Goal: Register for event/course

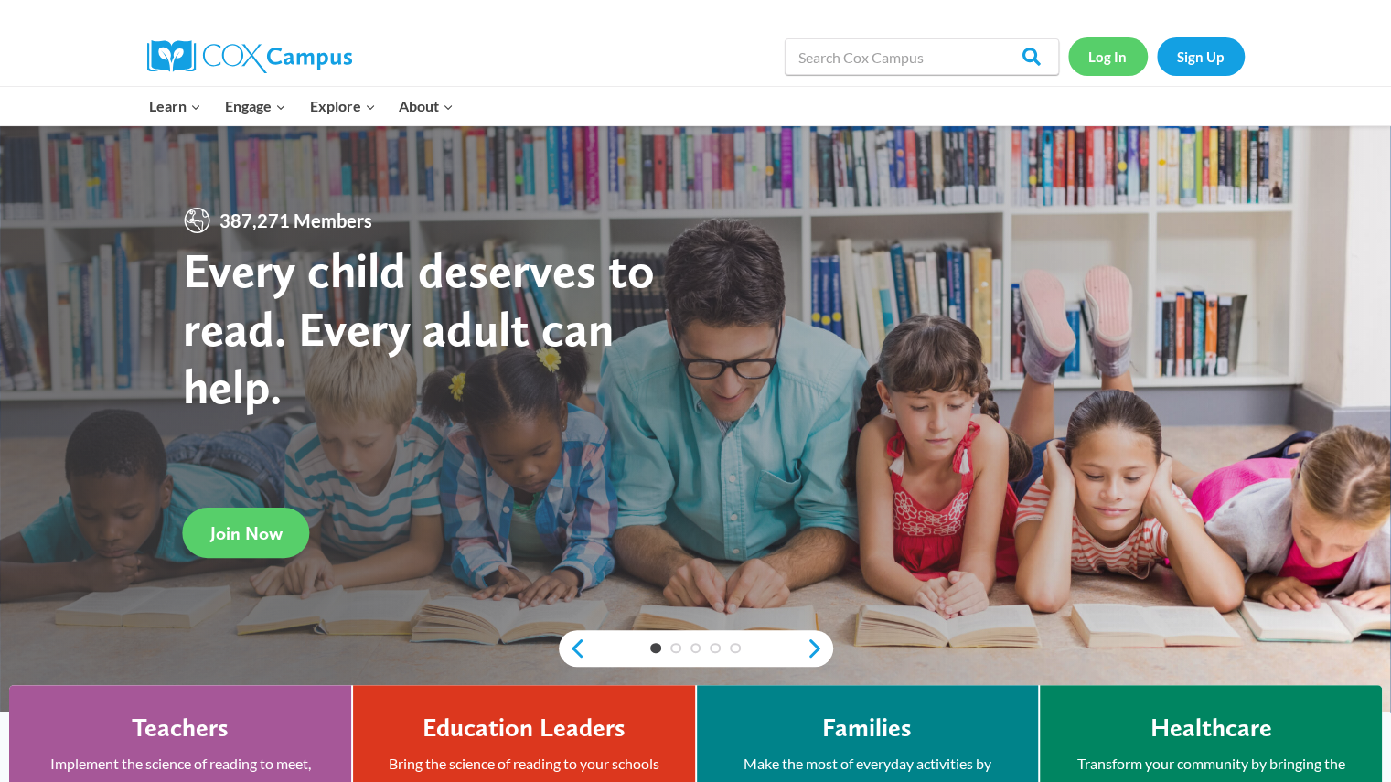
click at [1102, 48] on link "Log In" at bounding box center [1108, 55] width 80 height 37
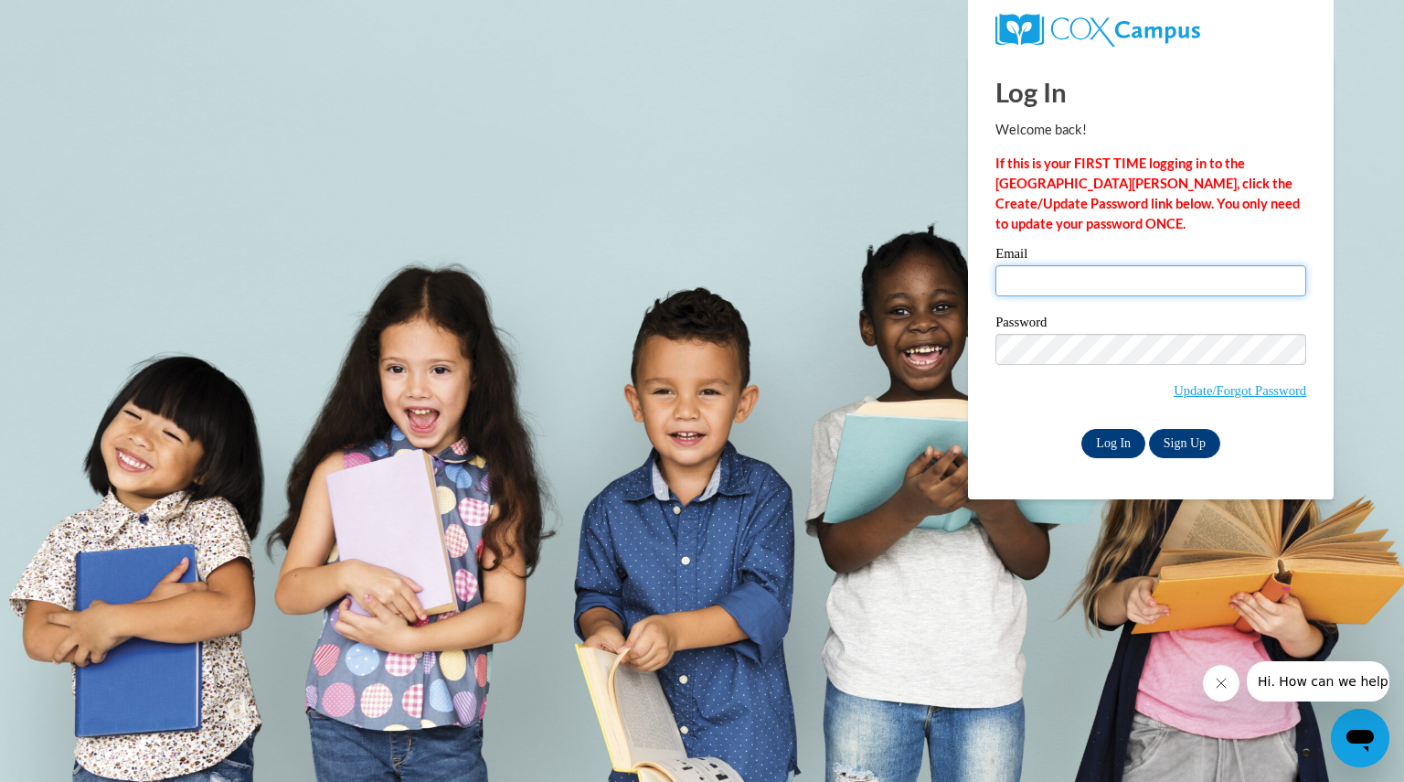
type input "zachowskikaely@aasd.k12.wi.us"
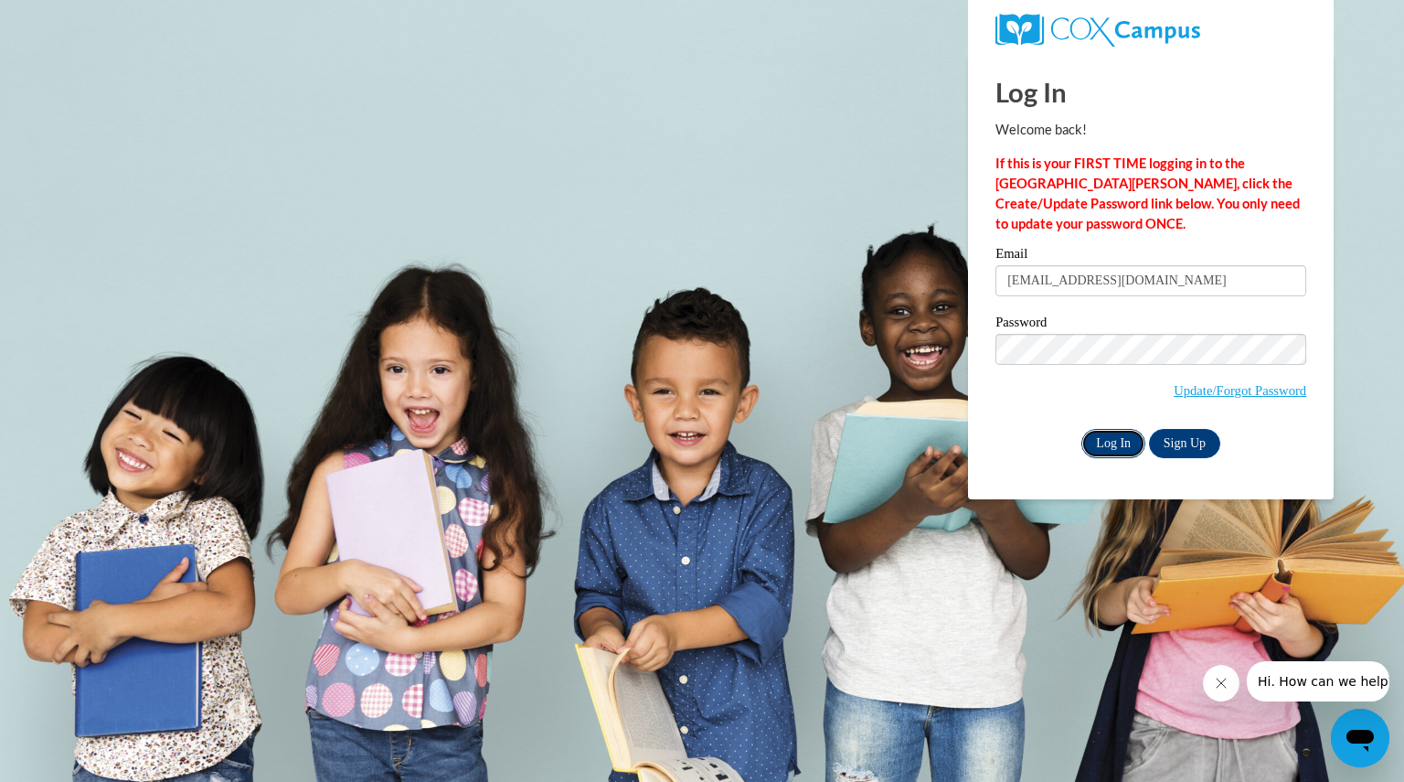
click at [1112, 446] on input "Log In" at bounding box center [1114, 443] width 64 height 29
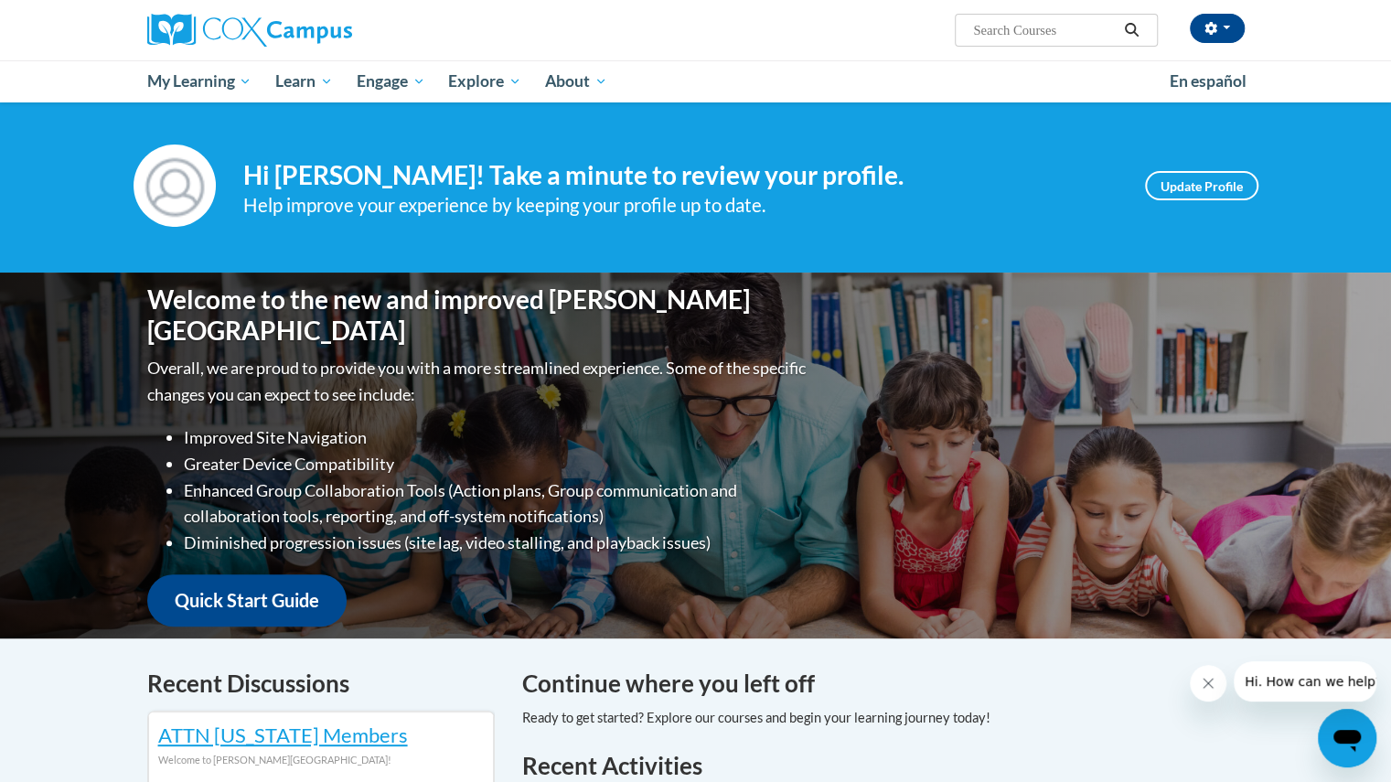
scroll to position [2, 0]
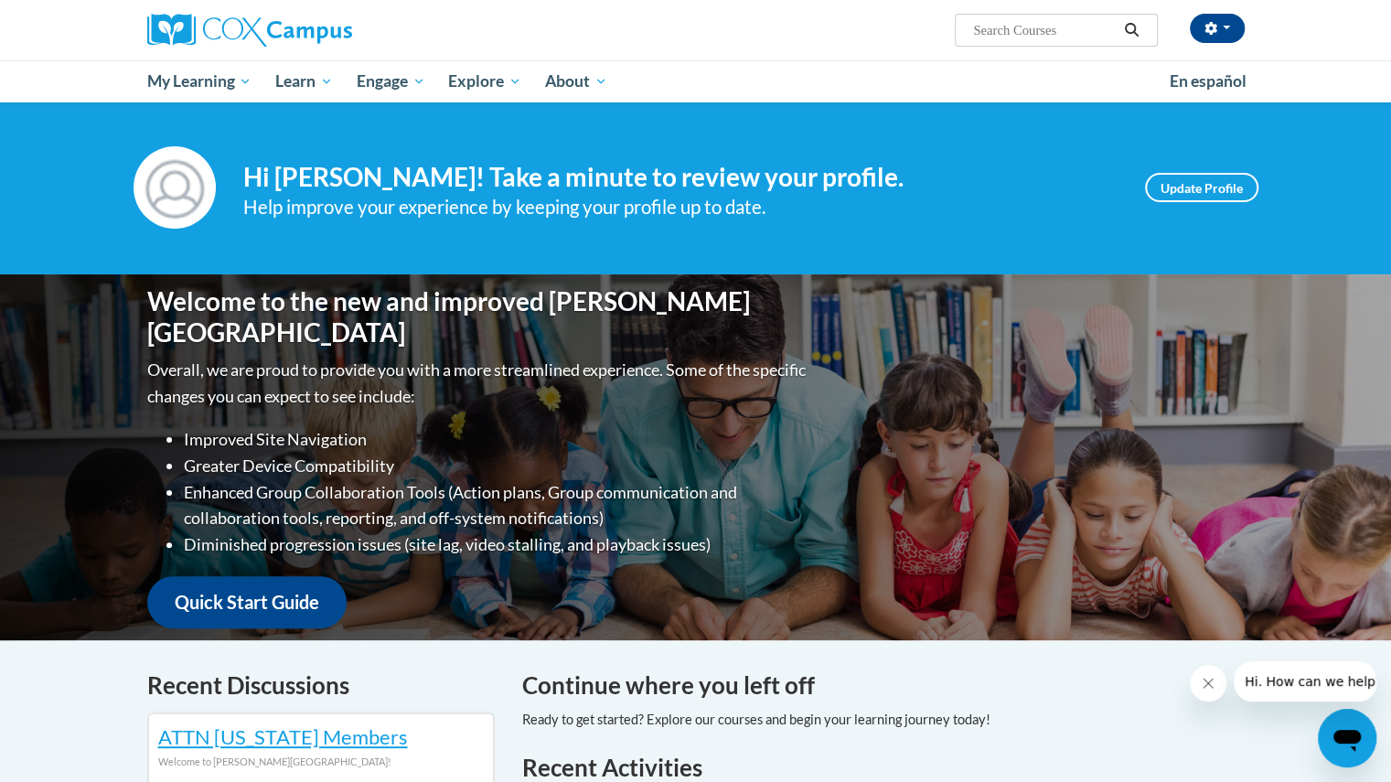
click at [1064, 31] on input "Search..." at bounding box center [1044, 30] width 146 height 22
type input "systematic"
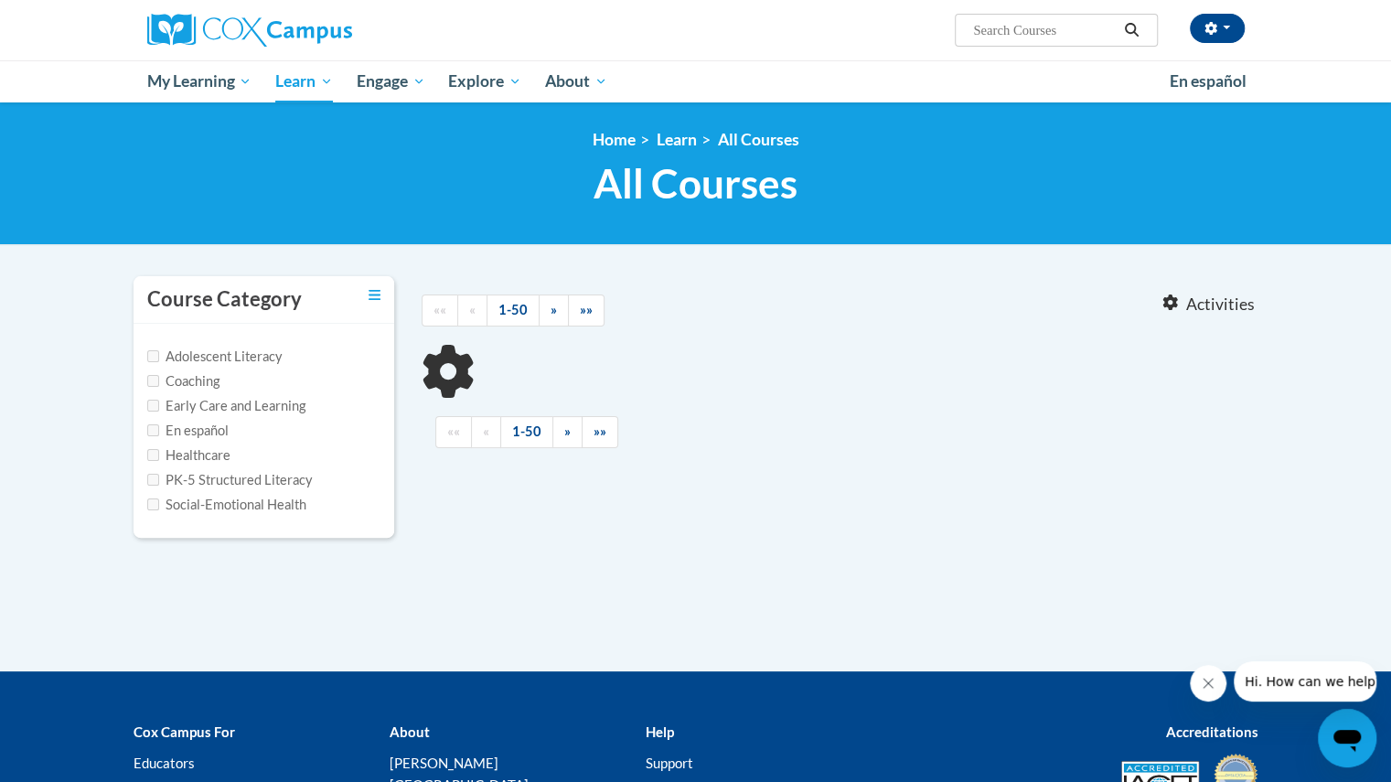
type input "systematic"
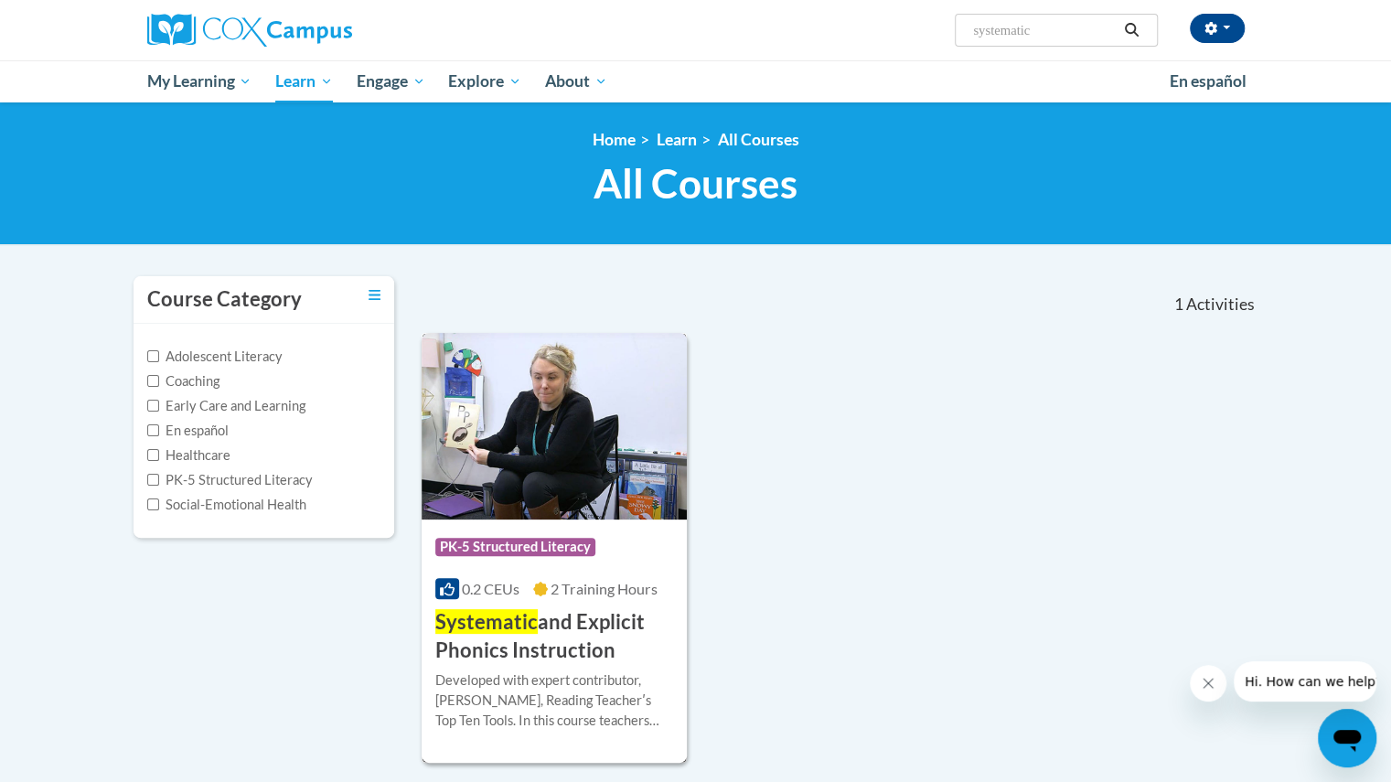
click at [515, 643] on h3 "Systematic and Explicit Phonics Instruction" at bounding box center [554, 636] width 239 height 57
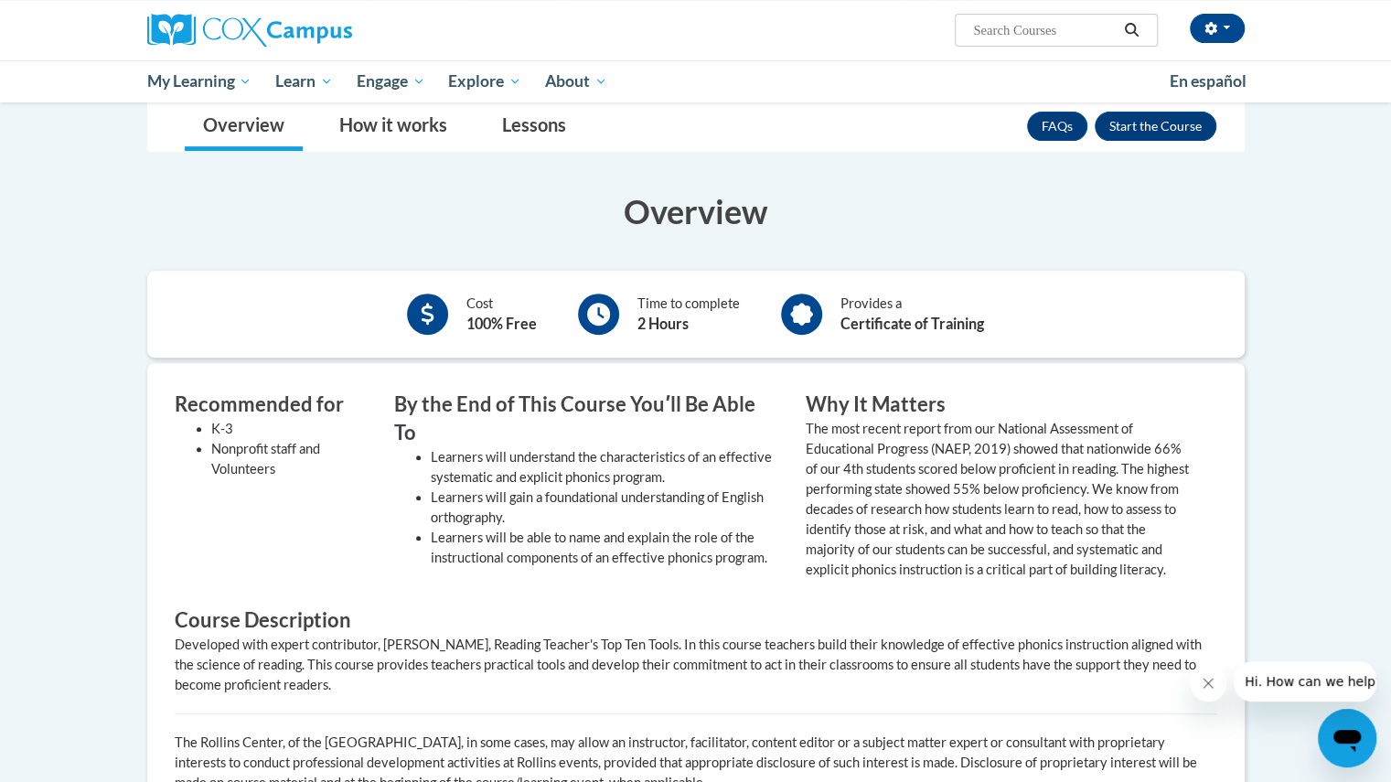
scroll to position [343, 0]
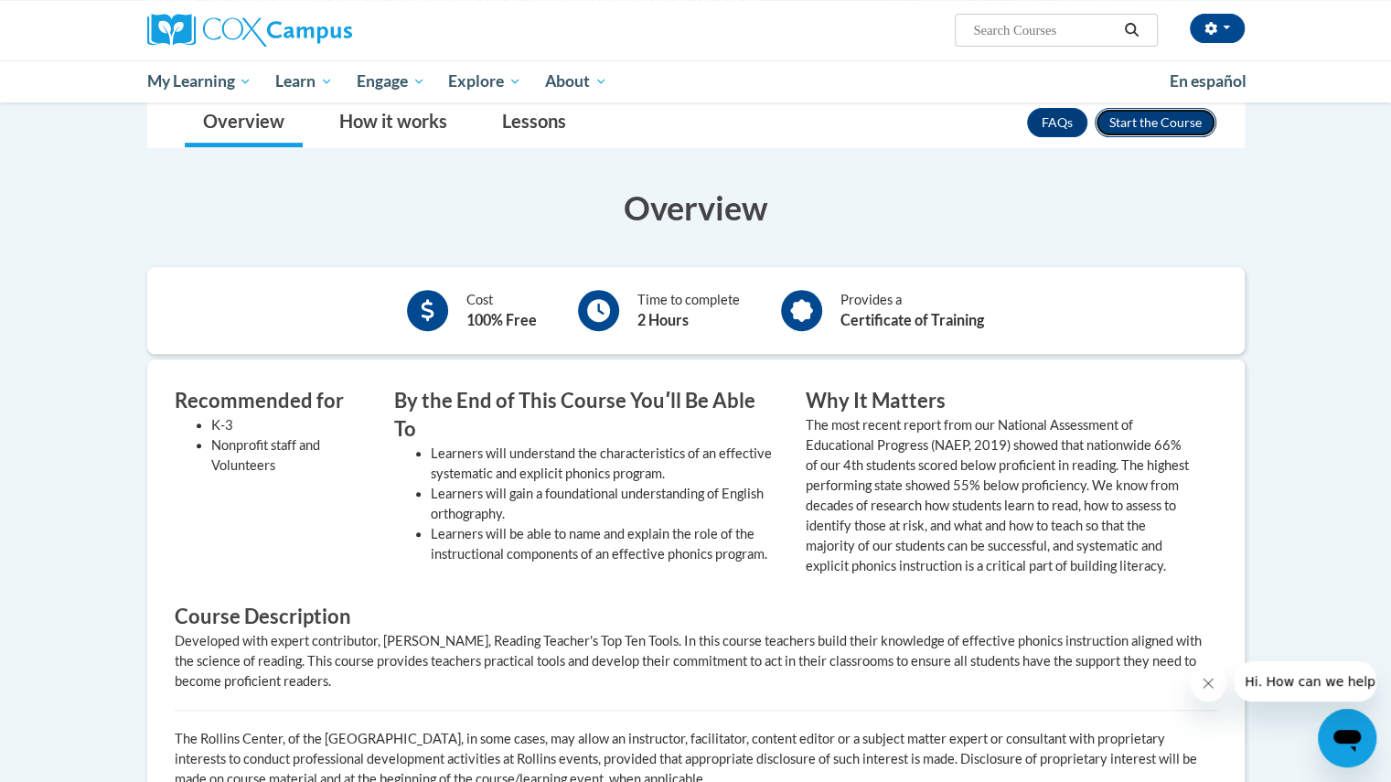
click at [1175, 112] on button "Enroll" at bounding box center [1156, 122] width 122 height 29
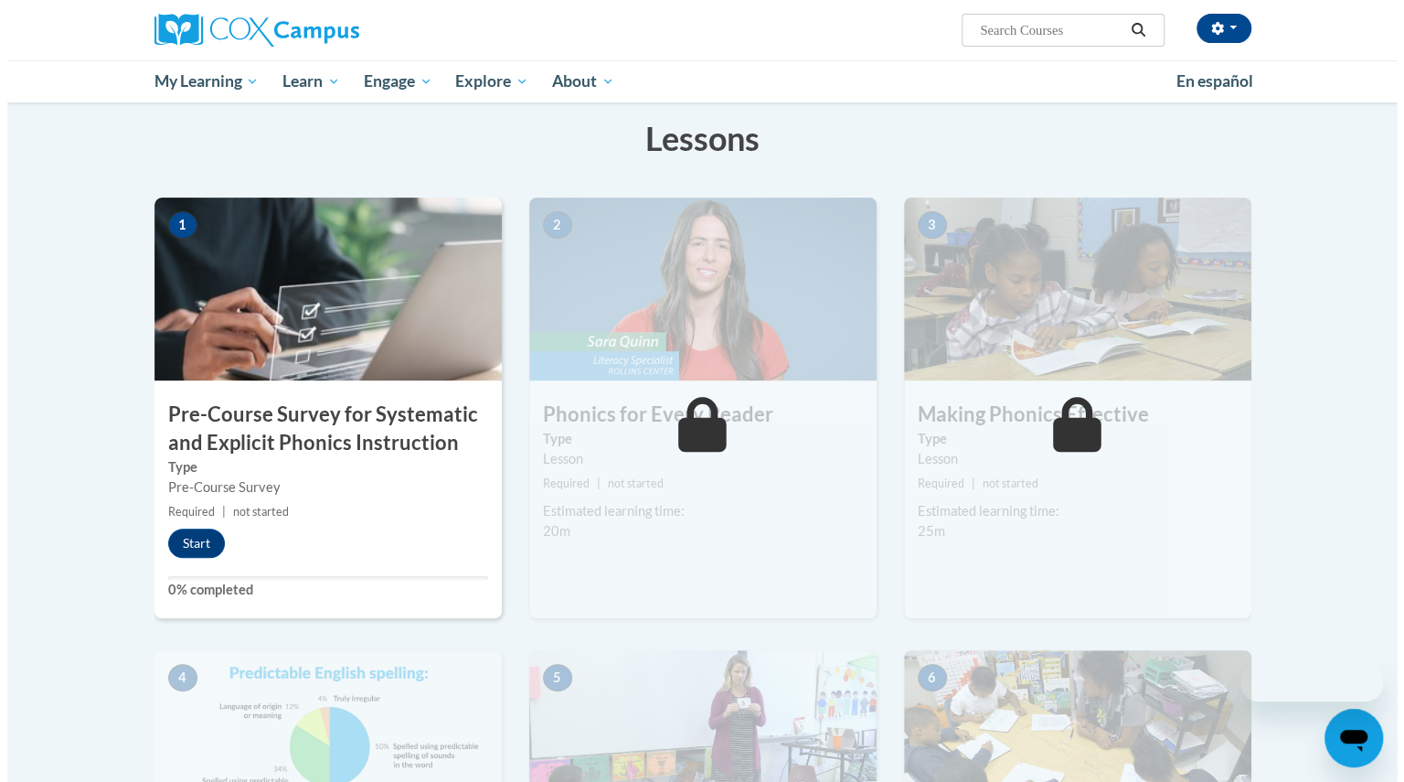
scroll to position [280, 0]
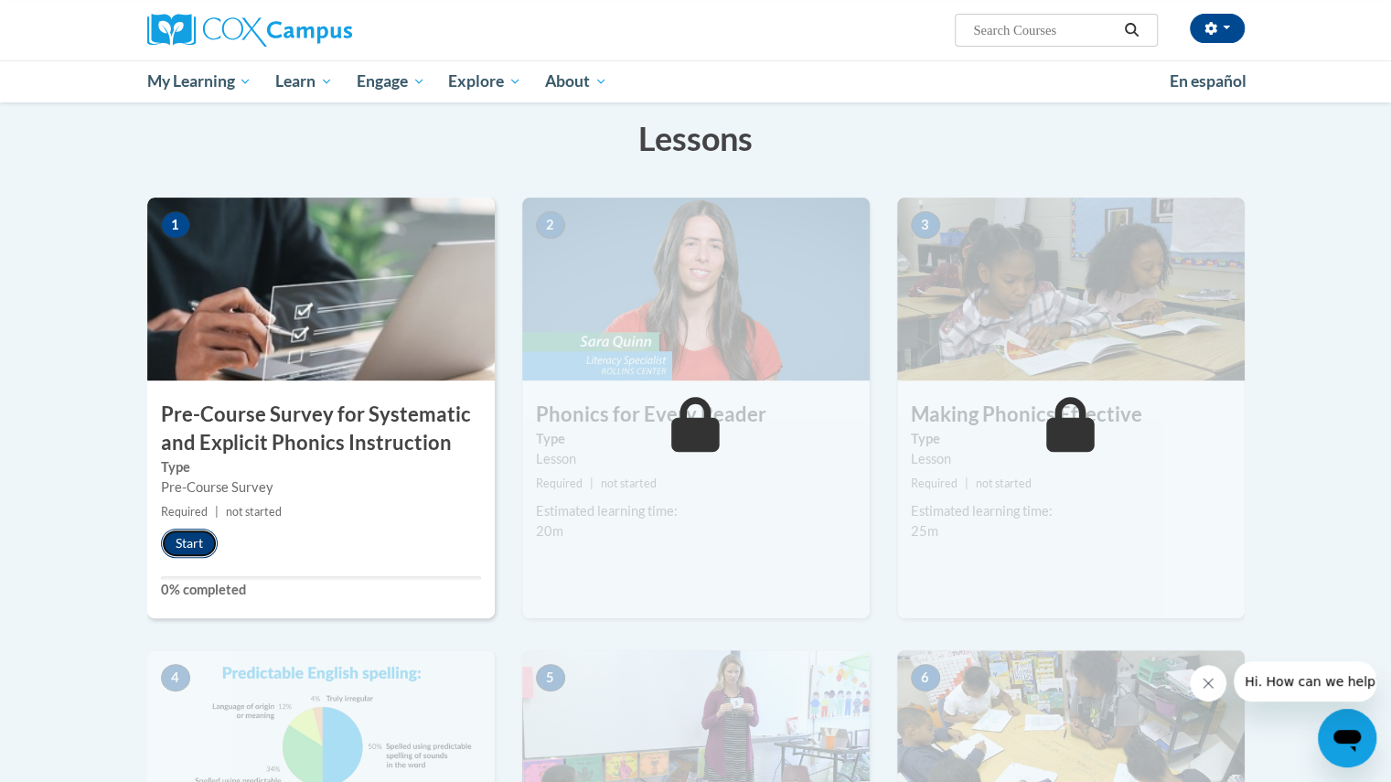
click at [185, 549] on button "Start" at bounding box center [189, 543] width 57 height 29
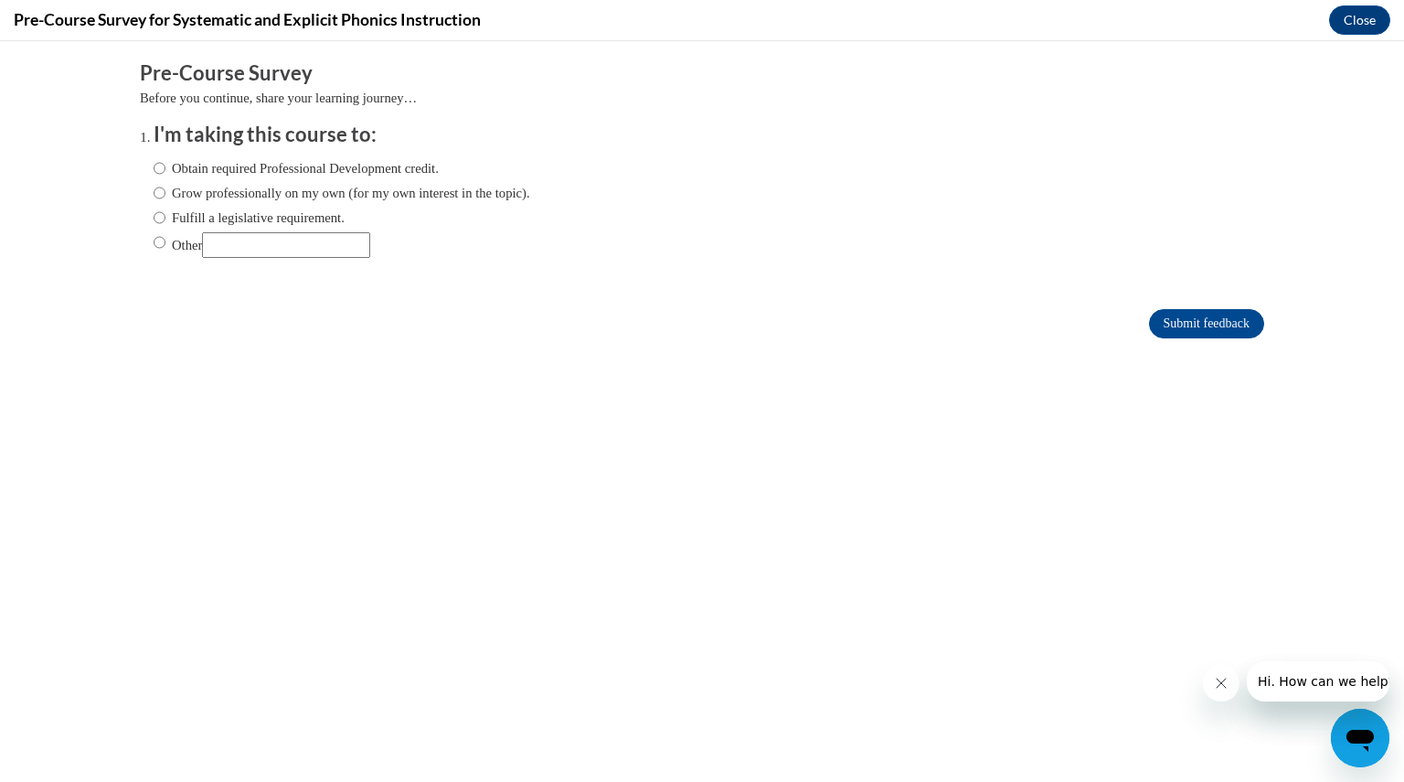
scroll to position [0, 0]
click at [280, 163] on label "Obtain required Professional Development credit." at bounding box center [296, 168] width 285 height 20
click at [166, 163] on input "Obtain required Professional Development credit." at bounding box center [160, 168] width 12 height 20
radio input "true"
click at [1181, 314] on input "Submit feedback" at bounding box center [1206, 323] width 115 height 29
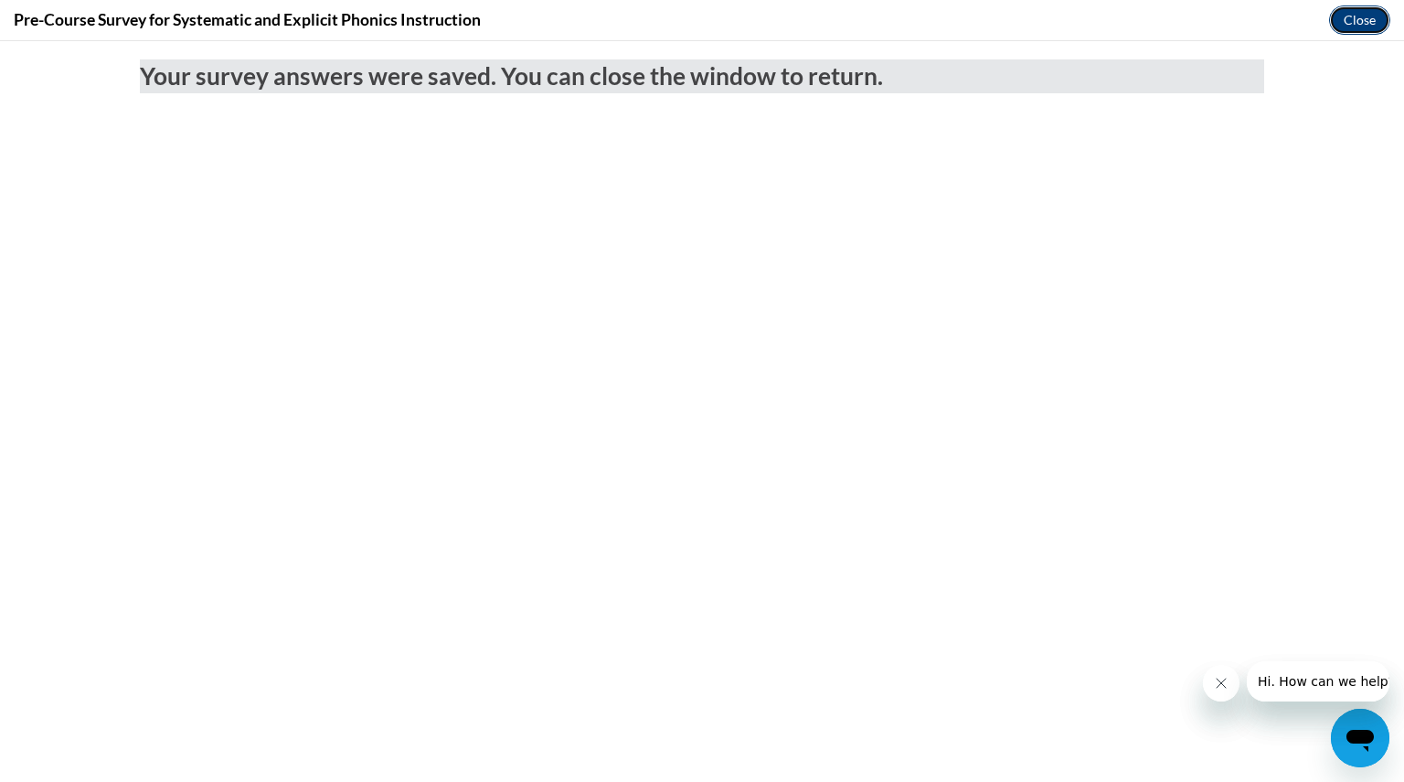
click at [1353, 15] on button "Close" at bounding box center [1360, 19] width 61 height 29
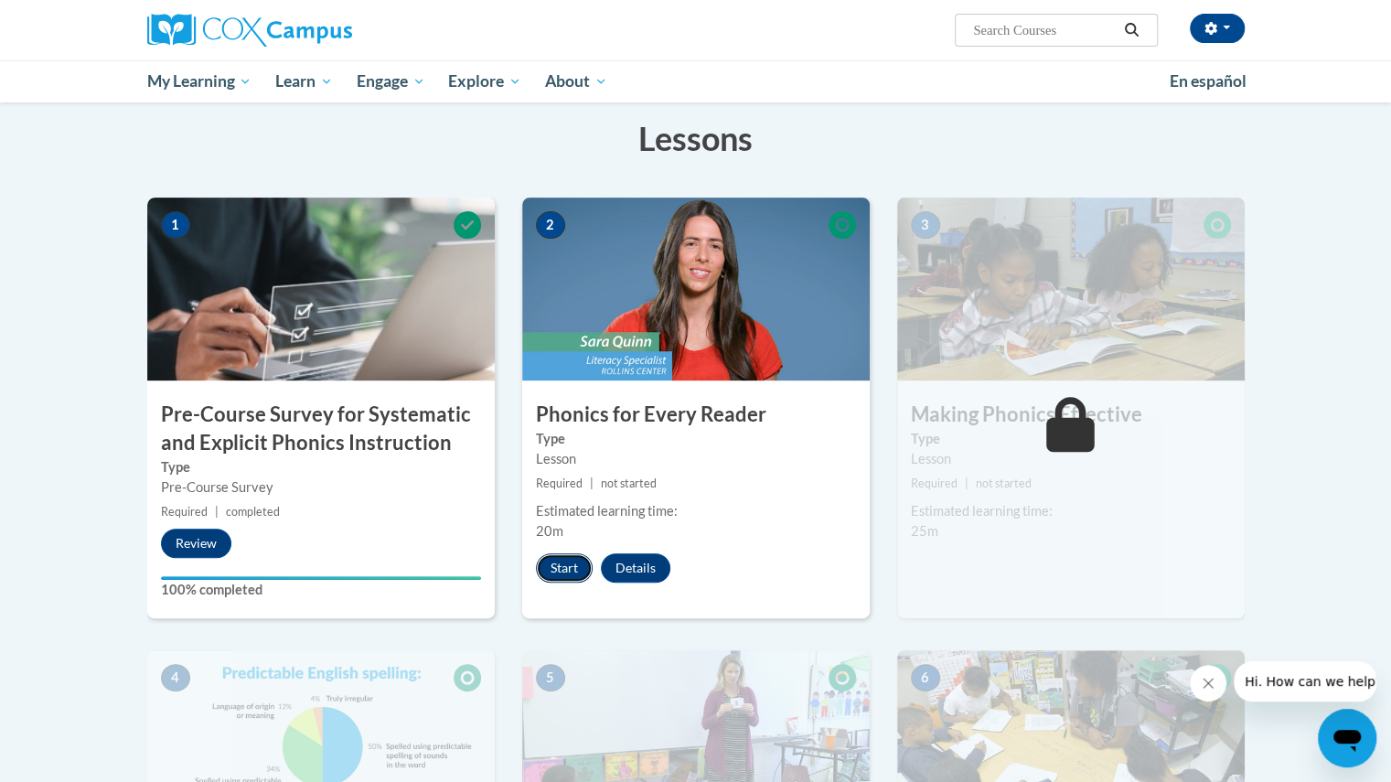
click at [574, 566] on button "Start" at bounding box center [564, 567] width 57 height 29
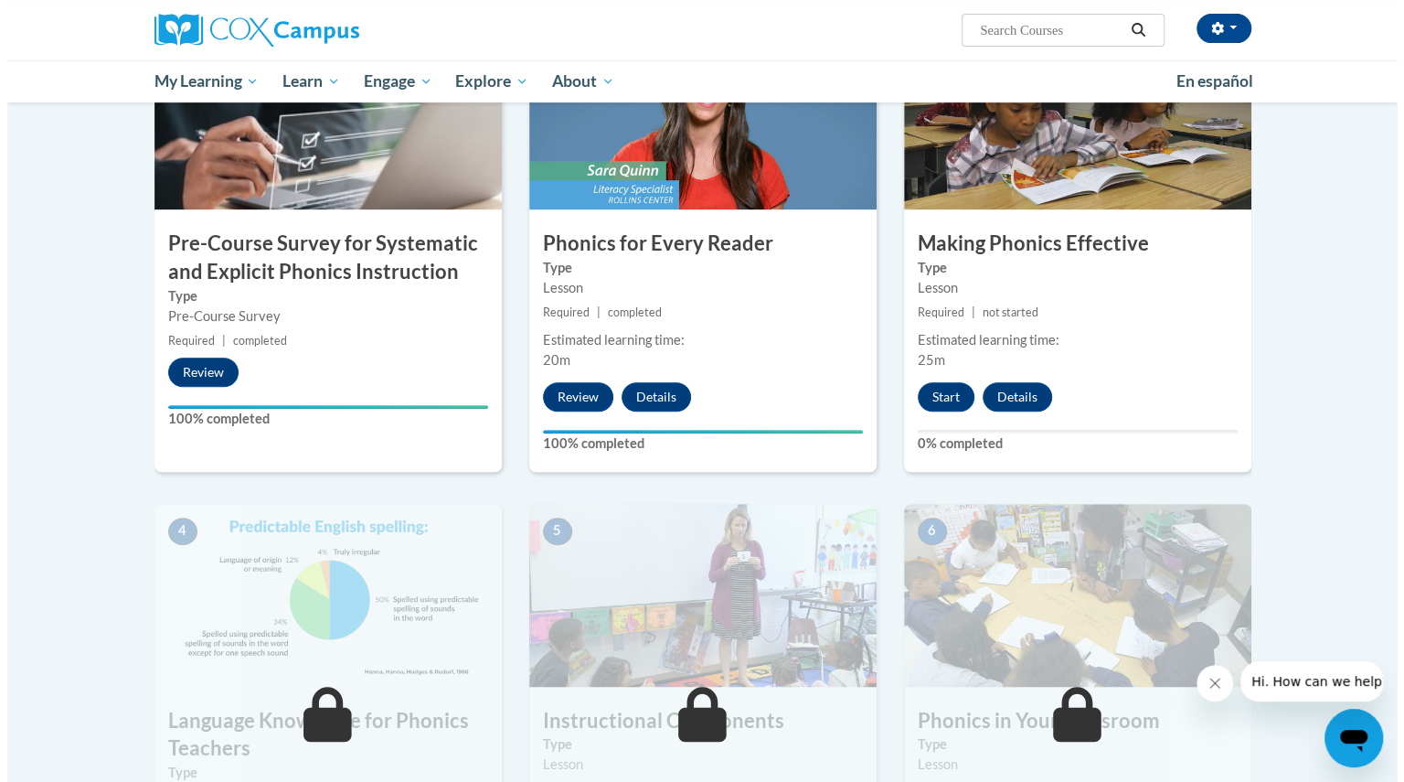
scroll to position [453, 0]
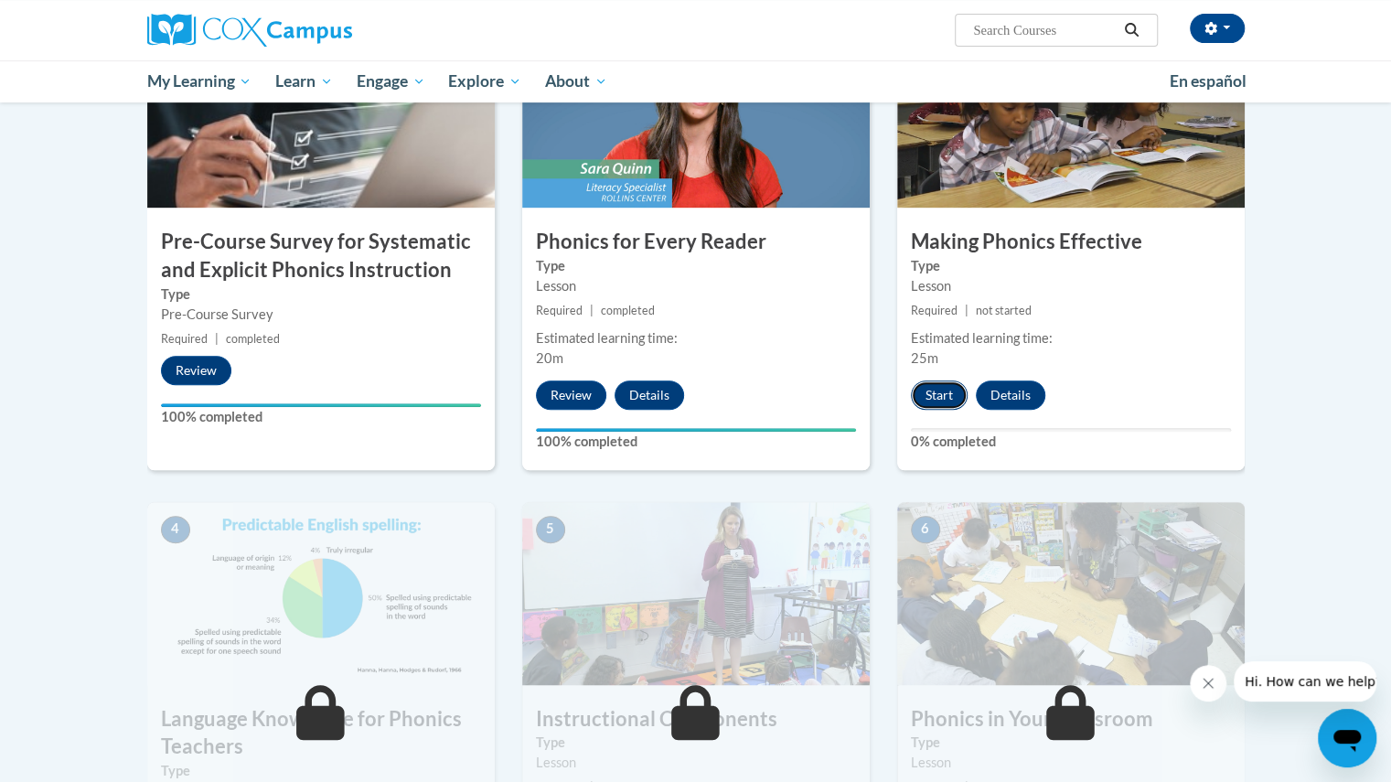
click at [953, 392] on button "Start" at bounding box center [939, 394] width 57 height 29
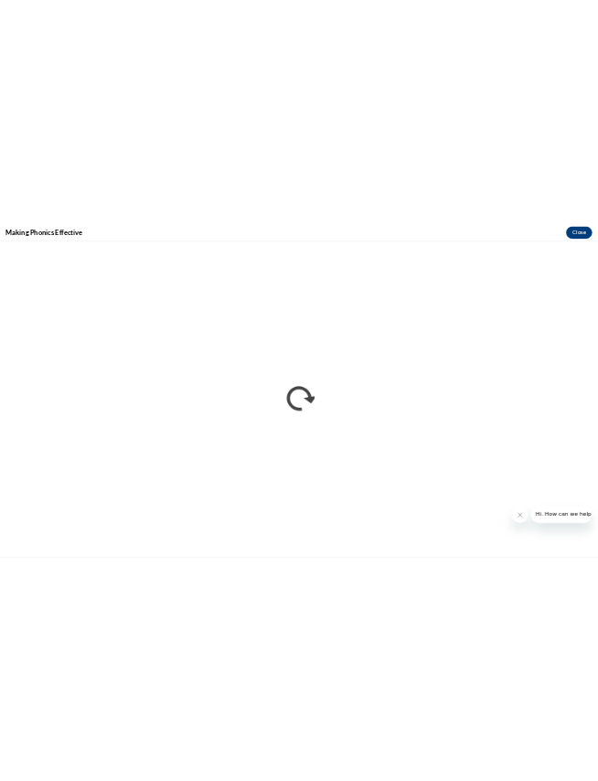
scroll to position [0, 0]
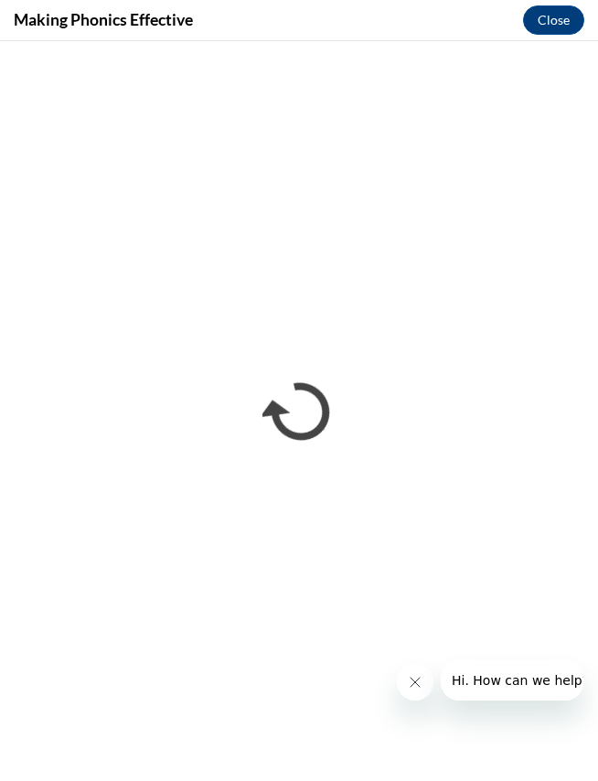
click at [411, 681] on icon "Close message from company" at bounding box center [414, 682] width 15 height 15
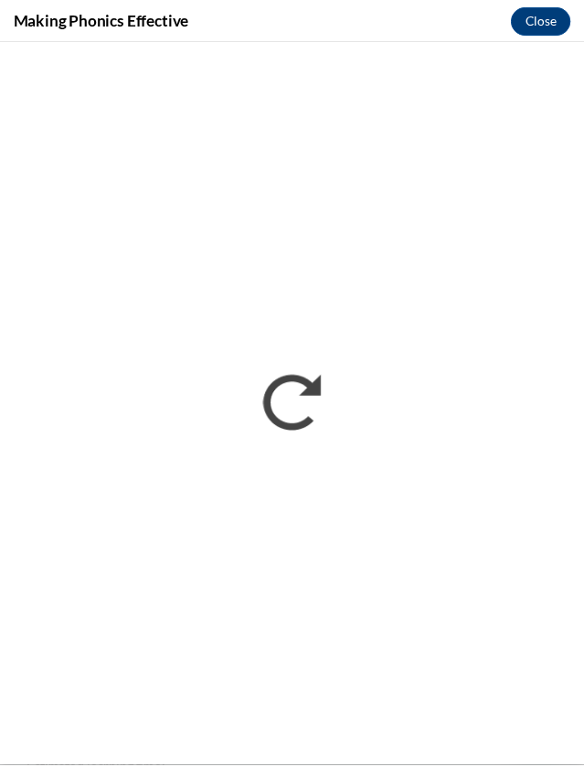
scroll to position [452, 0]
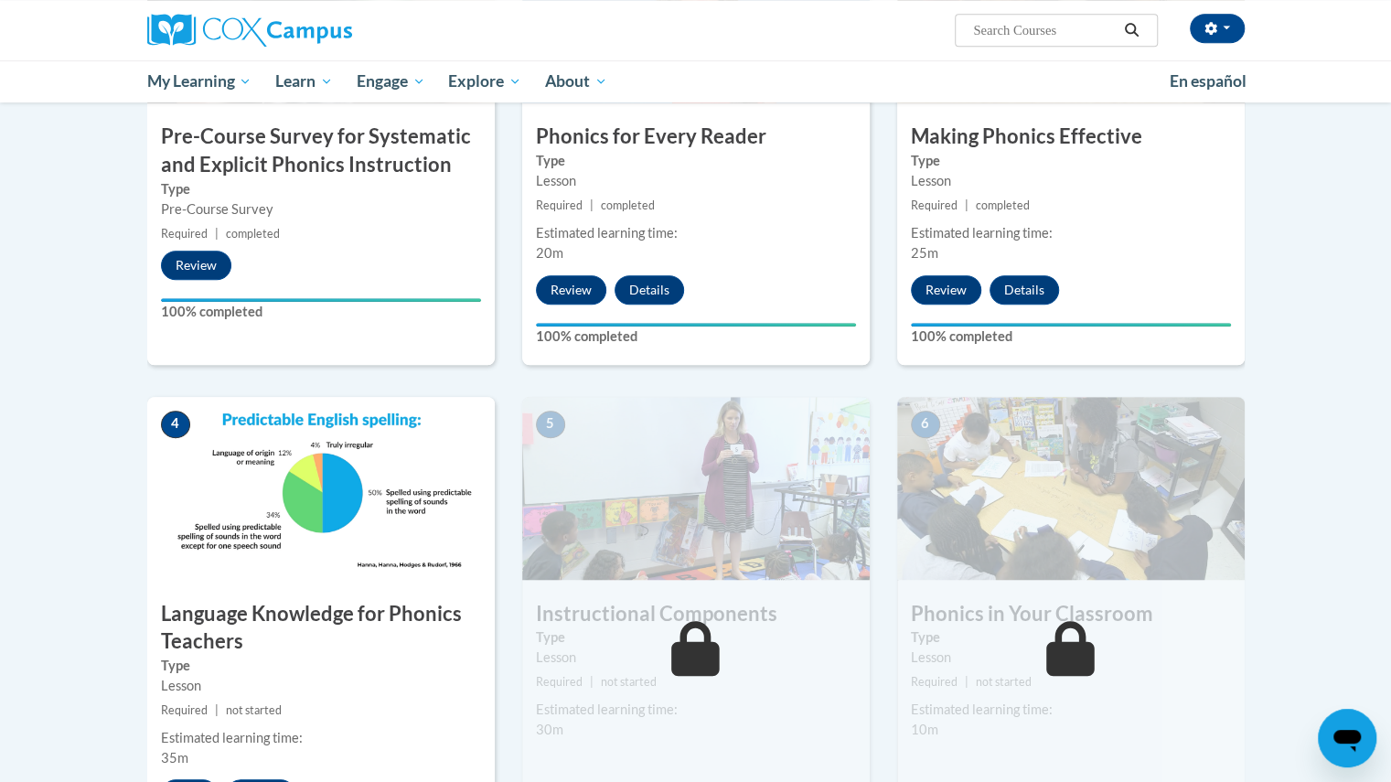
scroll to position [545, 0]
